Goal: Find specific page/section: Find specific page/section

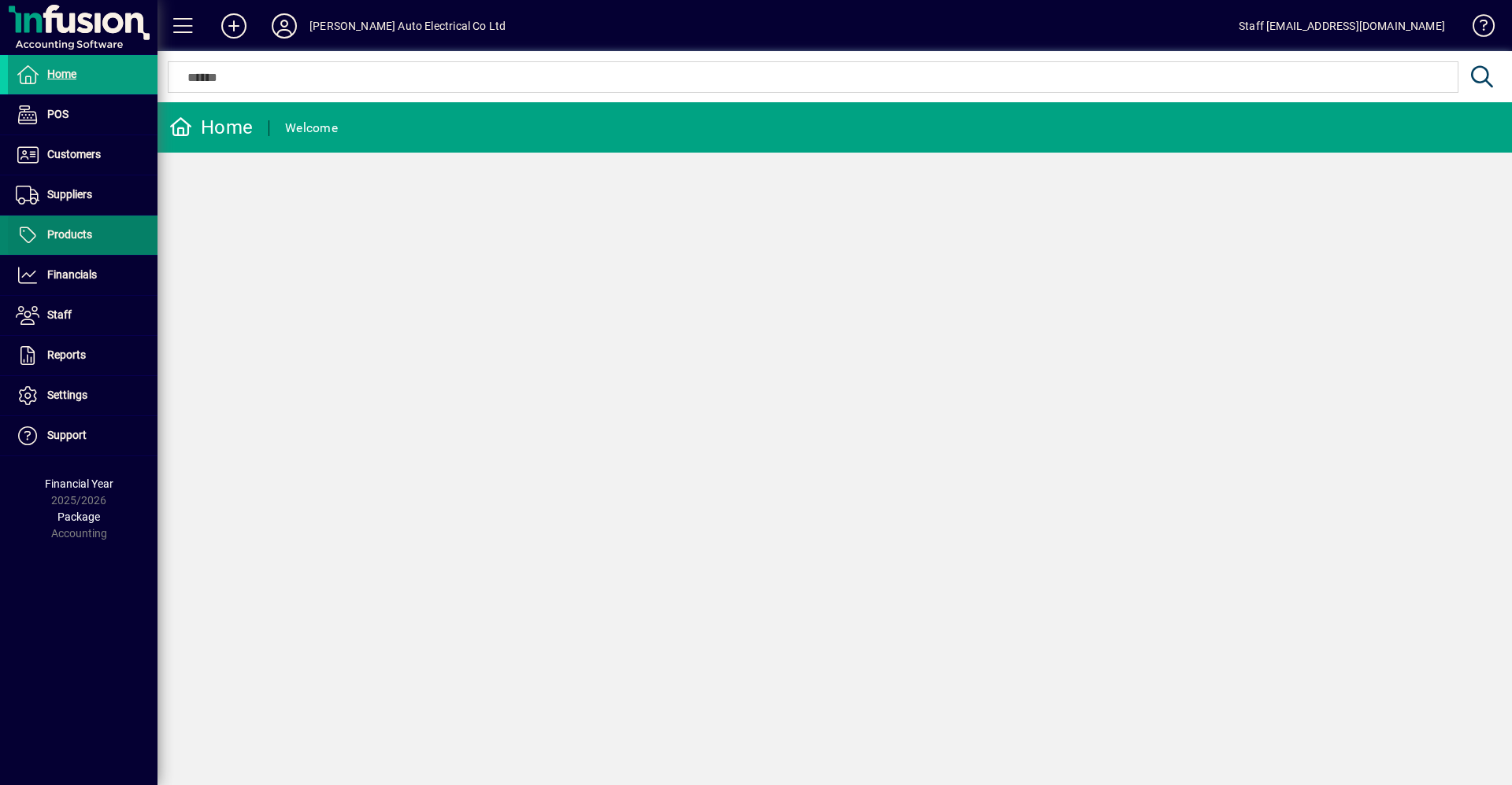
click at [68, 229] on span "Products" at bounding box center [70, 234] width 45 height 12
